Goal: Download file/media

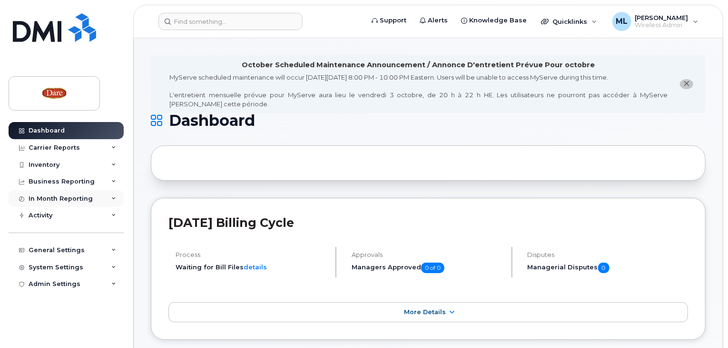
click at [41, 197] on div "In Month Reporting" at bounding box center [61, 199] width 64 height 8
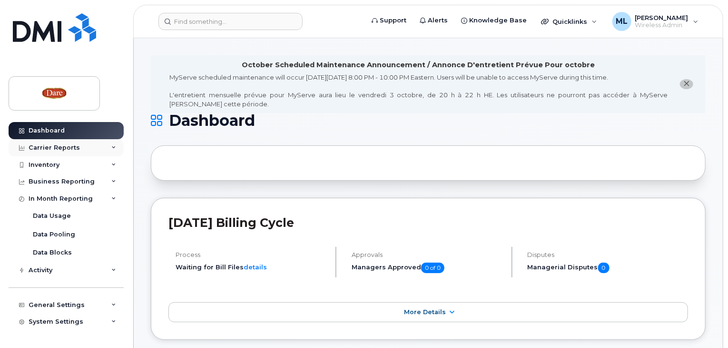
click at [49, 149] on div "Carrier Reports" at bounding box center [54, 148] width 51 height 8
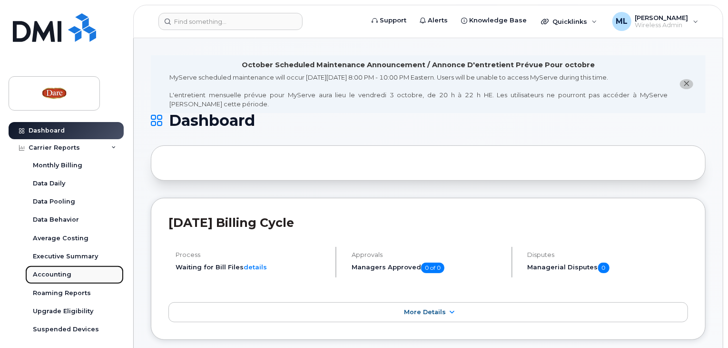
click at [69, 272] on div "Accounting" at bounding box center [52, 274] width 39 height 9
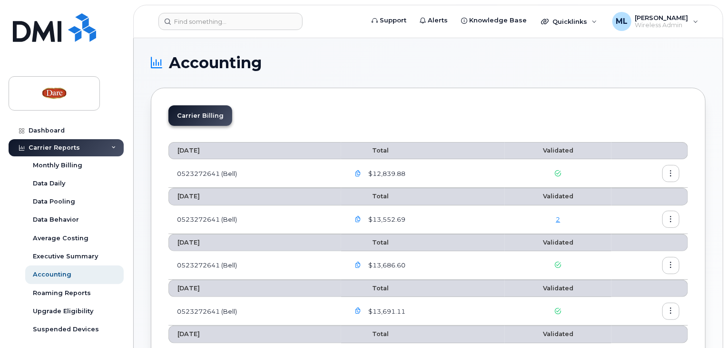
click at [672, 170] on icon "button" at bounding box center [671, 173] width 6 height 6
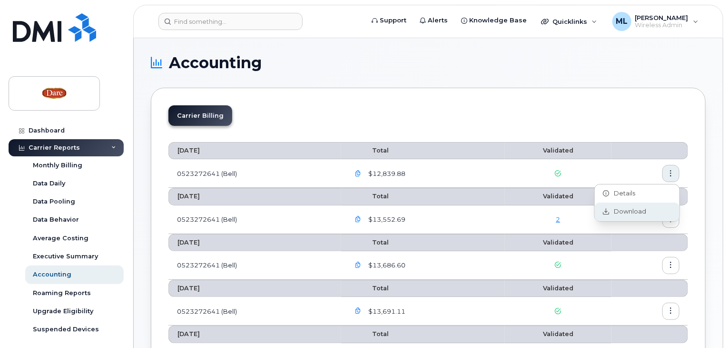
click at [631, 210] on span "Download" at bounding box center [628, 211] width 37 height 9
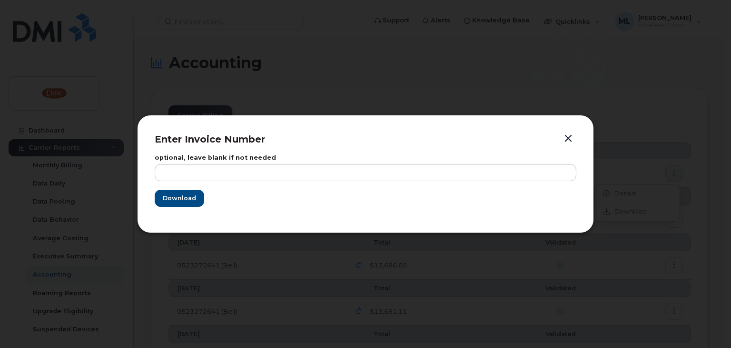
click at [154, 199] on div "Enter Invoice Number optional, leave blank if not needed Download" at bounding box center [365, 174] width 457 height 118
click at [163, 197] on span "Download" at bounding box center [178, 197] width 33 height 9
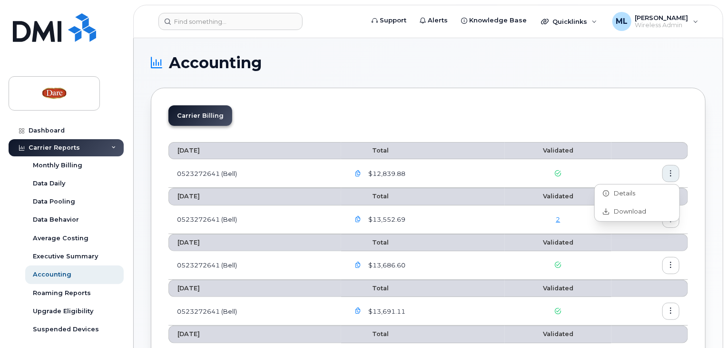
click at [359, 172] on icon "button" at bounding box center [358, 173] width 6 height 6
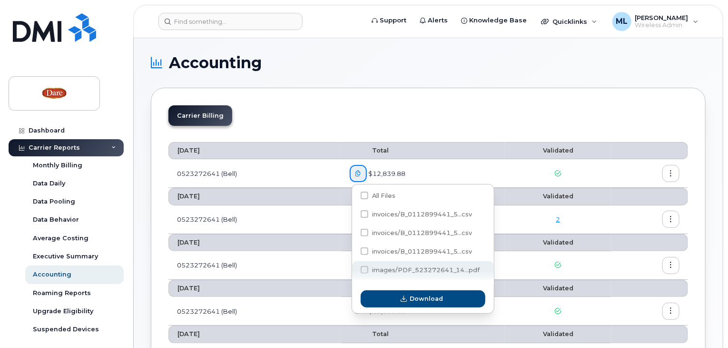
click at [366, 272] on span at bounding box center [365, 270] width 8 height 8
click at [354, 272] on input "images/PDF_523272641_14...pdf" at bounding box center [351, 270] width 5 height 5
checkbox input "true"
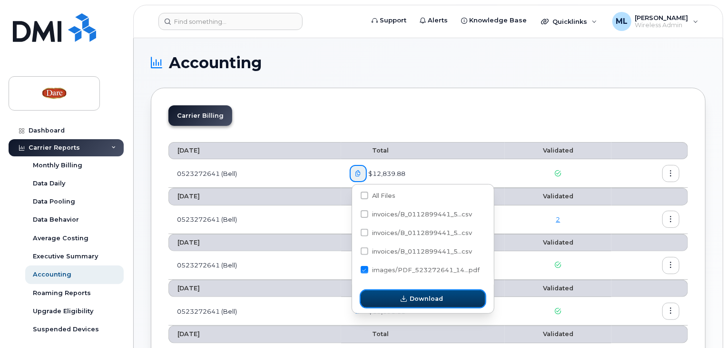
click at [403, 298] on icon "button" at bounding box center [404, 299] width 6 height 6
